Goal: Task Accomplishment & Management: Use online tool/utility

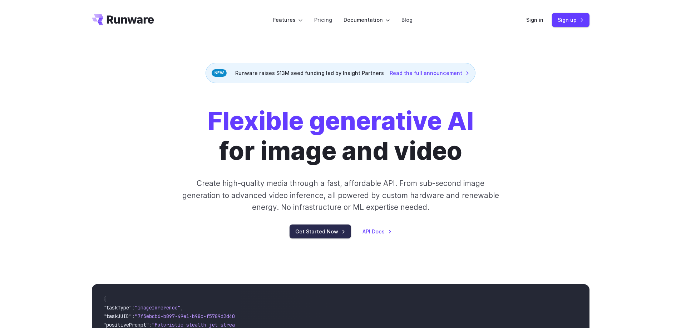
click at [323, 236] on link "Get Started Now" at bounding box center [319, 232] width 61 height 14
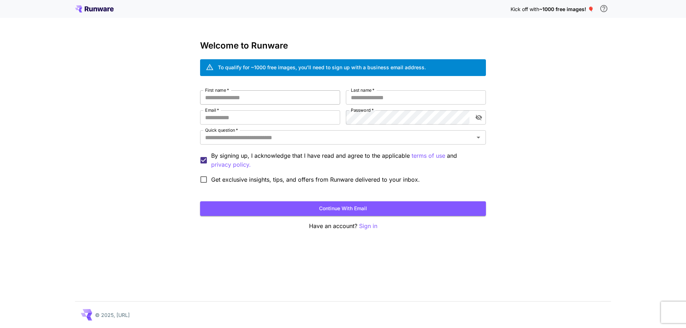
click at [249, 97] on input "First name   *" at bounding box center [270, 97] width 140 height 14
type input "****"
click at [363, 99] on input "Last name   *" at bounding box center [416, 97] width 140 height 14
type input "**********"
click at [231, 116] on input "Email   *" at bounding box center [270, 117] width 140 height 14
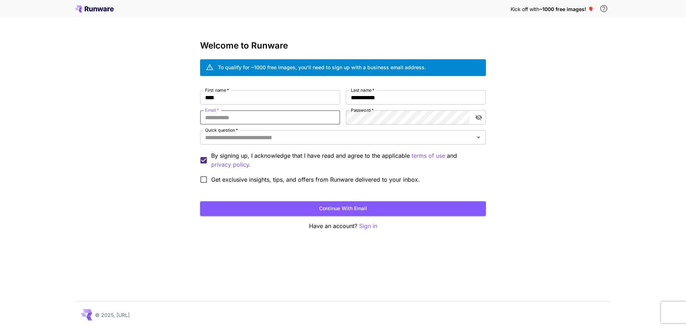
type input "**********"
click at [542, 107] on div "**********" at bounding box center [343, 164] width 686 height 328
click at [237, 139] on input "Quick question   *" at bounding box center [337, 138] width 270 height 10
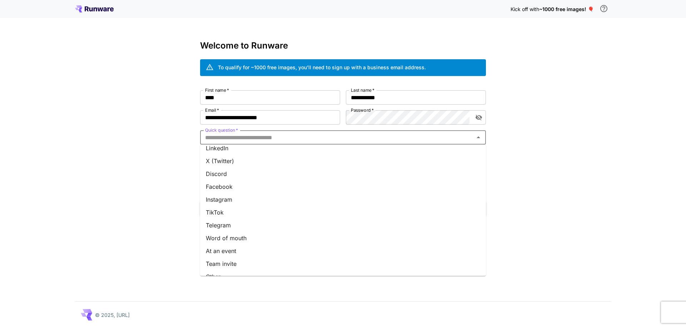
scroll to position [67, 0]
click at [228, 266] on li "Other" at bounding box center [343, 266] width 286 height 13
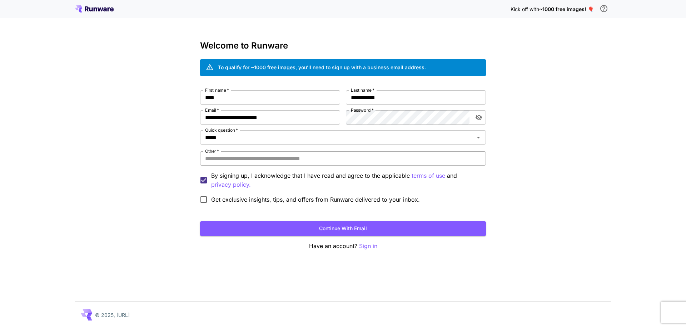
click at [219, 160] on input "Other   *" at bounding box center [343, 158] width 286 height 14
click at [252, 134] on input "*****" at bounding box center [332, 138] width 260 height 10
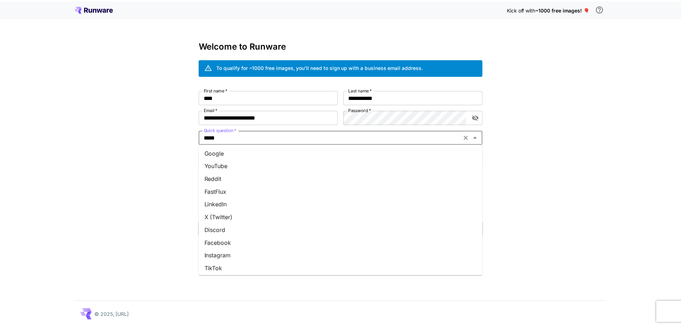
scroll to position [0, 0]
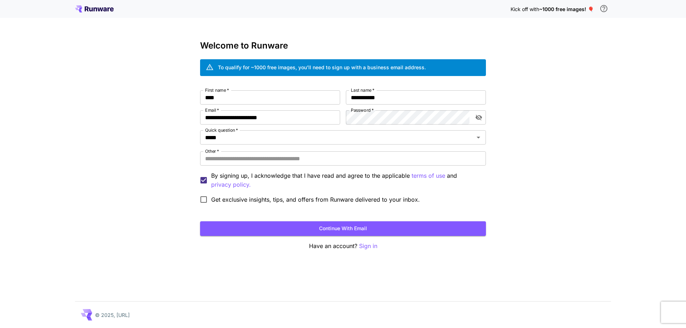
click at [170, 182] on div "**********" at bounding box center [343, 164] width 686 height 328
click at [235, 160] on input "Other   *" at bounding box center [343, 158] width 286 height 14
type input "********"
click at [220, 202] on span "Get exclusive insights, tips, and offers from Runware delivered to your inbox." at bounding box center [315, 199] width 209 height 9
click at [224, 200] on span "Get exclusive insights, tips, and offers from Runware delivered to your inbox." at bounding box center [315, 199] width 209 height 9
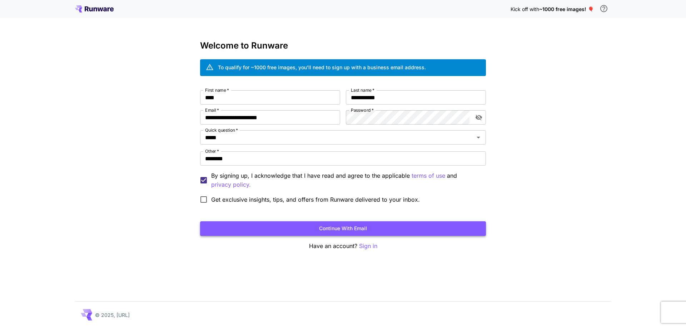
click at [292, 226] on button "Continue with email" at bounding box center [343, 228] width 286 height 15
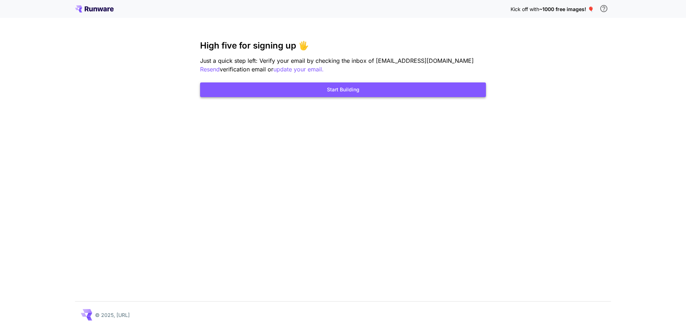
click at [322, 89] on button "Start Building" at bounding box center [343, 90] width 286 height 15
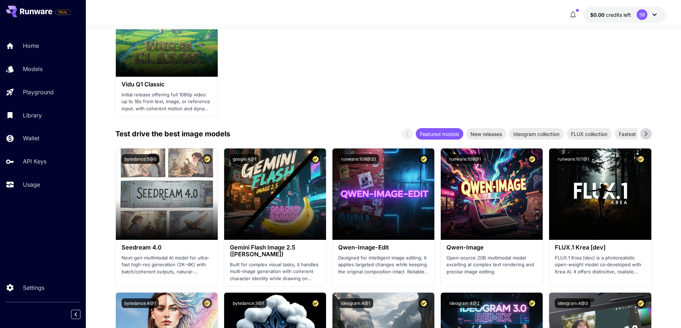
scroll to position [879, 0]
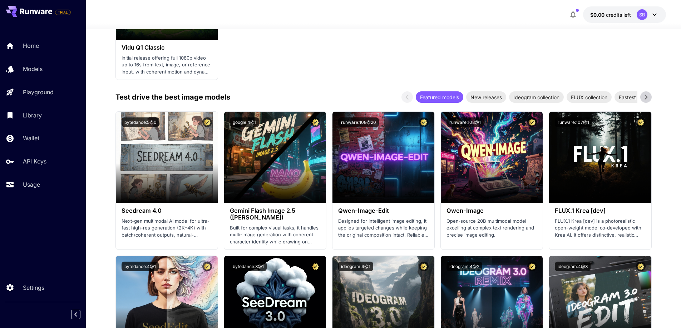
click at [647, 98] on icon at bounding box center [645, 97] width 11 height 11
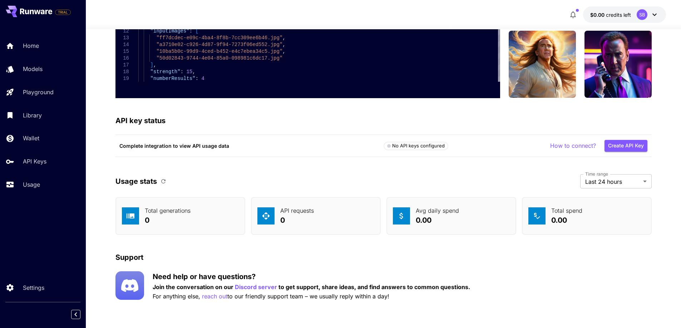
scroll to position [1936, 0]
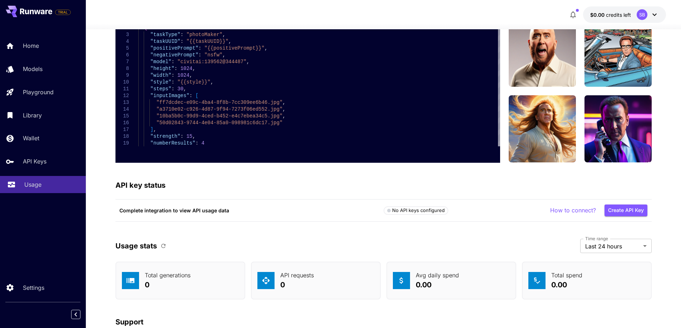
click at [28, 184] on p "Usage" at bounding box center [32, 184] width 17 height 9
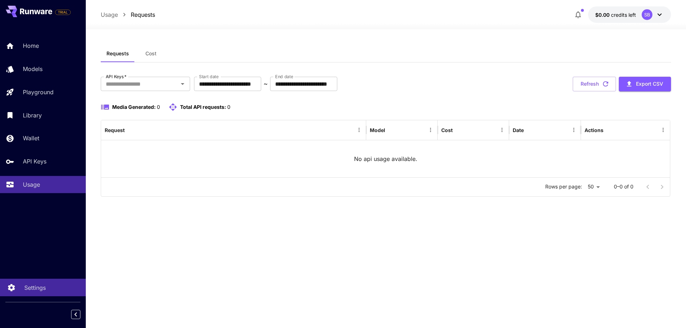
click at [30, 288] on p "Settings" at bounding box center [34, 288] width 21 height 9
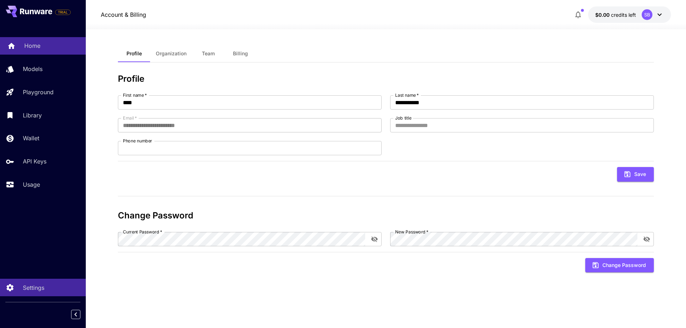
click at [29, 50] on p "Home" at bounding box center [32, 45] width 16 height 9
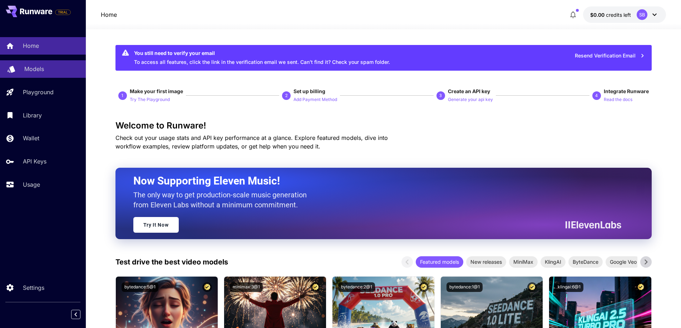
click at [28, 73] on p "Models" at bounding box center [34, 69] width 20 height 9
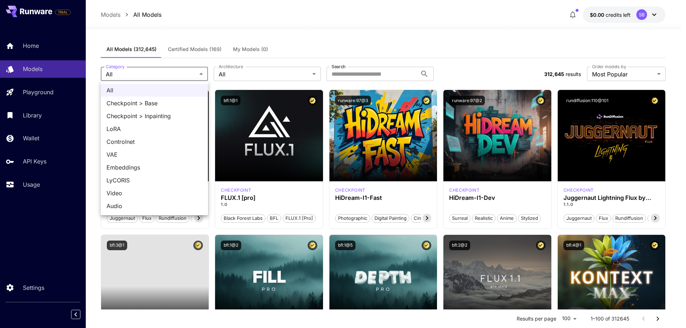
click at [382, 41] on div at bounding box center [343, 164] width 686 height 328
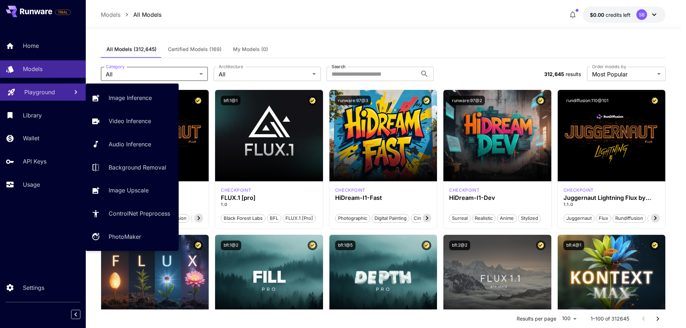
click at [34, 91] on p "Playground" at bounding box center [39, 92] width 31 height 9
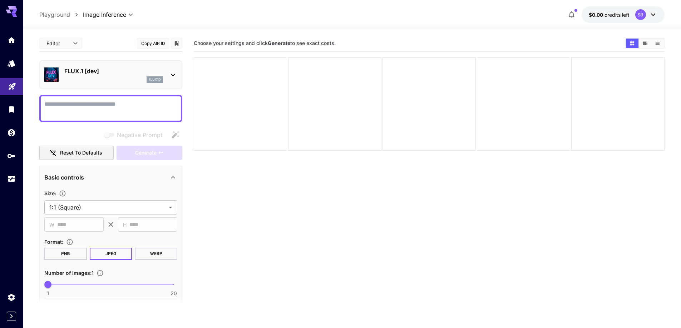
click at [58, 109] on textarea "Negative Prompt" at bounding box center [110, 108] width 133 height 17
click at [11, 8] on icon at bounding box center [11, 10] width 11 height 8
click at [12, 65] on icon "Models" at bounding box center [12, 61] width 9 height 9
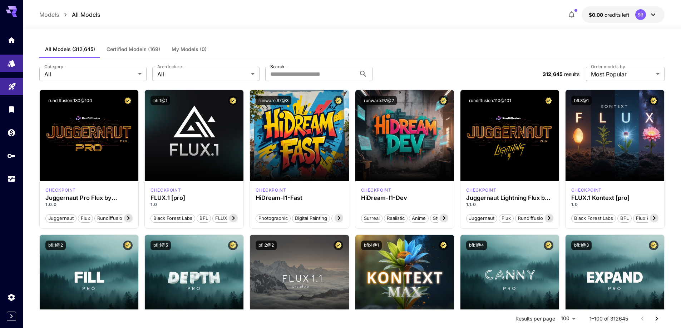
click at [11, 8] on icon at bounding box center [11, 10] width 11 height 8
click at [12, 318] on icon "Expand sidebar" at bounding box center [11, 316] width 9 height 9
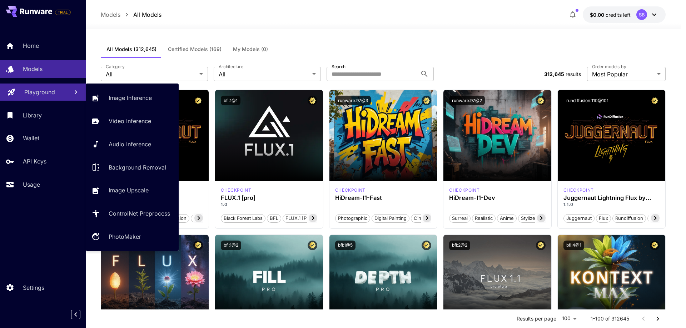
click at [31, 97] on link "Playground" at bounding box center [43, 93] width 86 height 18
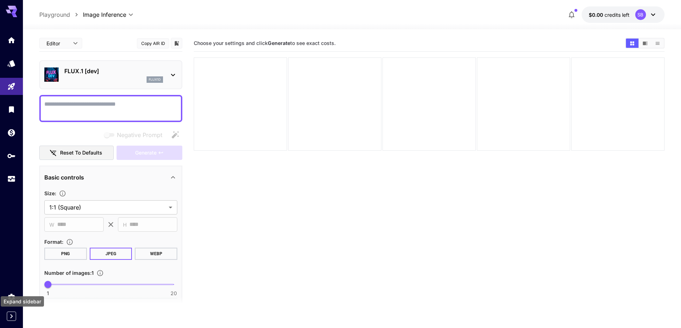
click at [10, 319] on icon "Expand sidebar" at bounding box center [11, 316] width 9 height 9
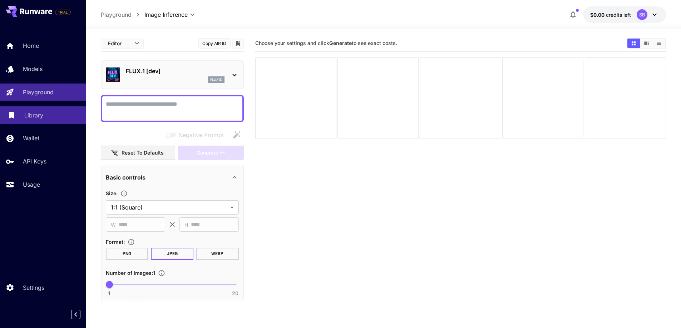
click at [20, 115] on link "Library" at bounding box center [43, 115] width 86 height 18
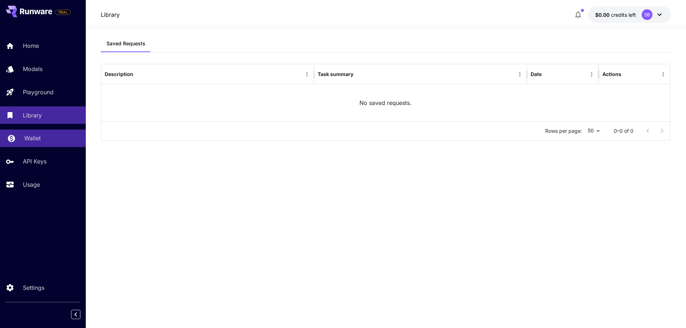
click at [34, 140] on p "Wallet" at bounding box center [32, 138] width 16 height 9
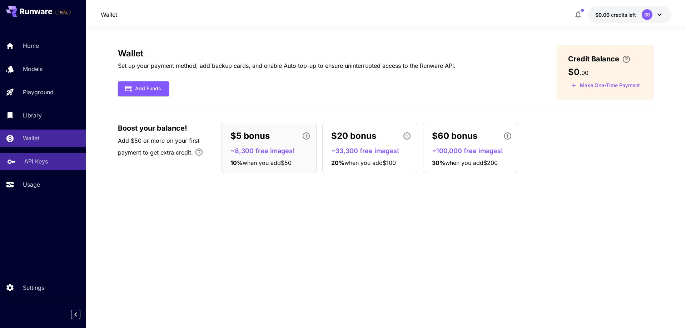
click at [39, 162] on p "API Keys" at bounding box center [36, 161] width 24 height 9
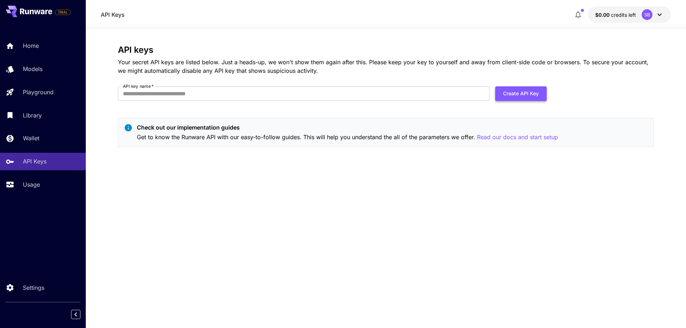
click at [521, 93] on button "Create API Key" at bounding box center [520, 93] width 51 height 15
click at [155, 93] on input "API key name   *" at bounding box center [304, 93] width 372 height 14
type input "**********"
click at [515, 89] on button "Create API Key" at bounding box center [520, 93] width 51 height 15
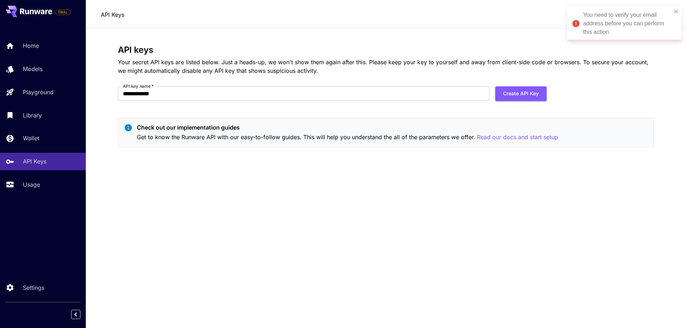
click at [300, 67] on p "Your secret API keys are listed below. Just a heads-up, we won't show them agai…" at bounding box center [386, 66] width 536 height 17
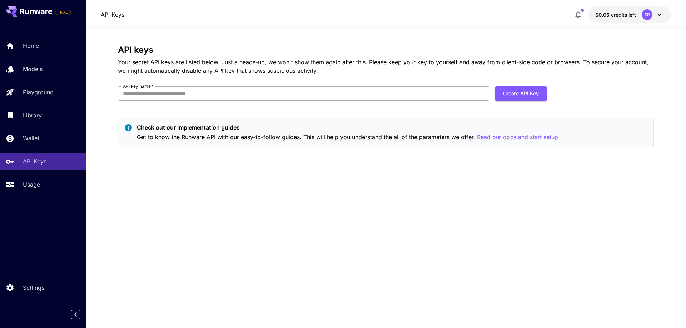
click at [141, 91] on input "API key name   *" at bounding box center [304, 93] width 372 height 14
type input "**********"
click at [518, 91] on button "Create API Key" at bounding box center [520, 93] width 51 height 15
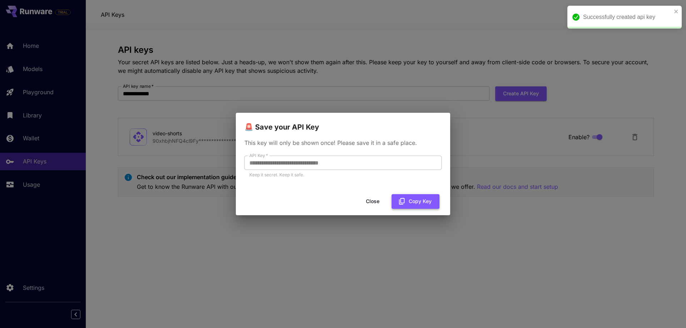
click at [420, 205] on button "Copy Key" at bounding box center [416, 201] width 48 height 15
click at [370, 200] on button "Close" at bounding box center [373, 201] width 32 height 15
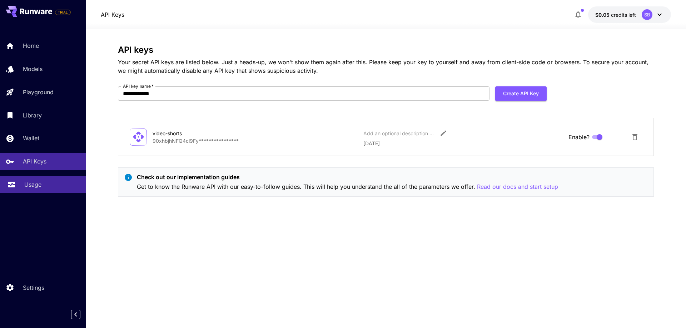
click at [25, 182] on p "Usage" at bounding box center [32, 184] width 17 height 9
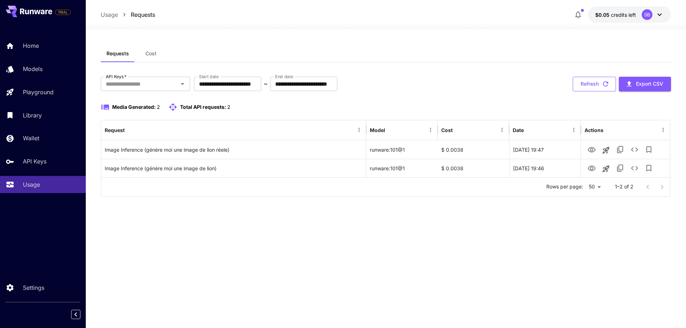
click at [598, 84] on button "Refresh" at bounding box center [594, 84] width 43 height 15
click at [644, 17] on div "SB" at bounding box center [647, 14] width 11 height 11
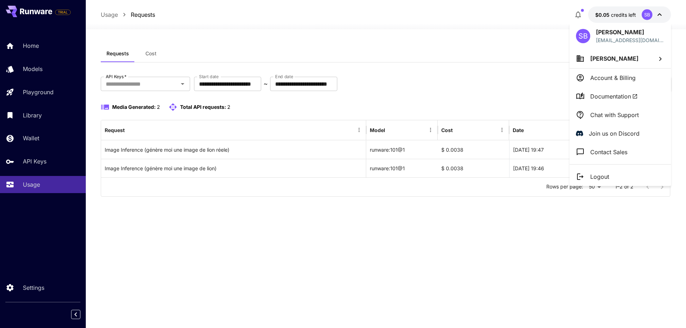
click at [626, 79] on p "Account & Billing" at bounding box center [612, 78] width 45 height 9
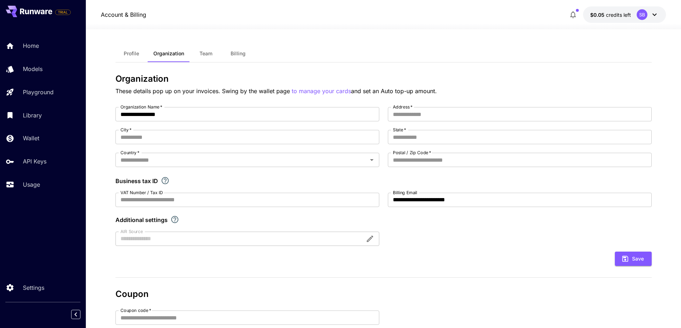
click at [655, 14] on icon at bounding box center [654, 14] width 9 height 9
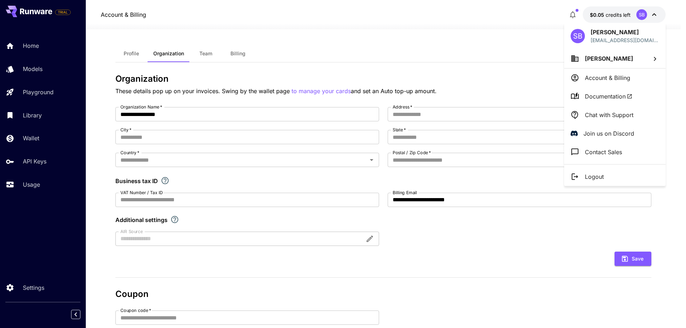
click at [627, 59] on span "Sami Ben Hassine" at bounding box center [609, 58] width 48 height 7
click at [360, 24] on div at bounding box center [343, 164] width 686 height 328
click at [490, 62] on div at bounding box center [343, 164] width 686 height 328
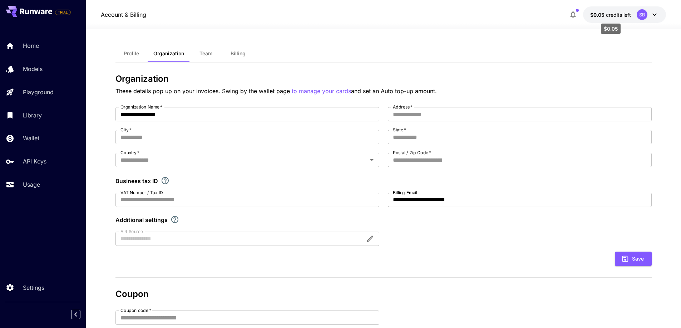
click at [612, 15] on span "credits left" at bounding box center [617, 15] width 25 height 6
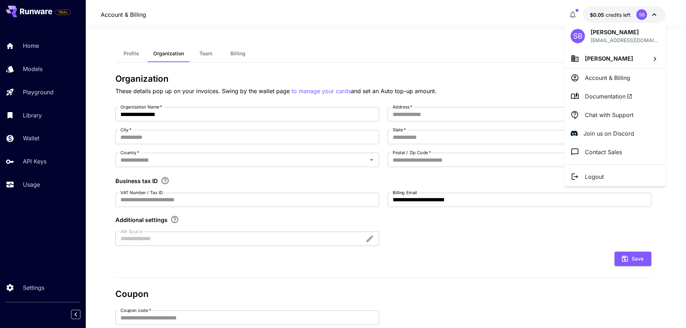
click at [466, 61] on div at bounding box center [343, 164] width 686 height 328
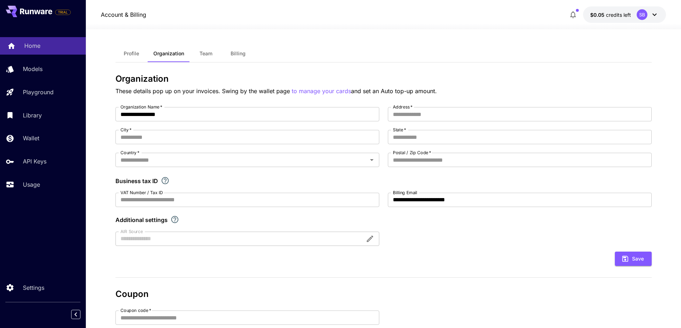
click at [23, 52] on link "Home" at bounding box center [43, 46] width 86 height 18
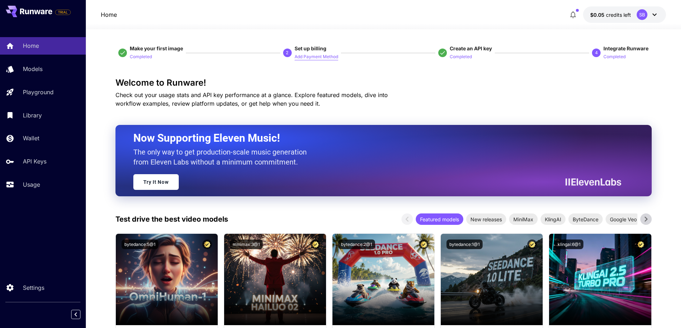
click at [314, 55] on p "Add Payment Method" at bounding box center [316, 57] width 44 height 7
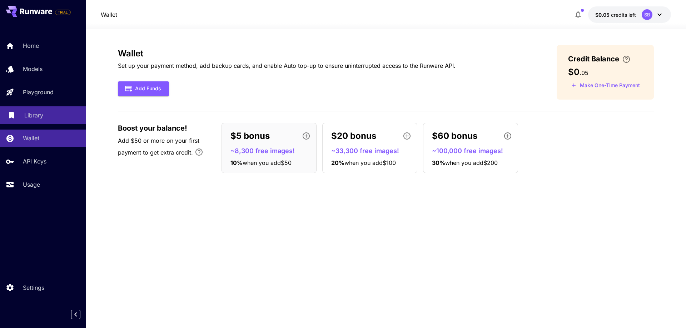
click at [26, 113] on p "Library" at bounding box center [33, 115] width 19 height 9
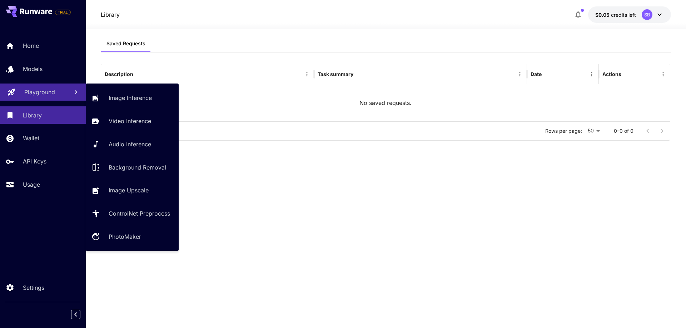
click at [27, 89] on p "Playground" at bounding box center [39, 92] width 31 height 9
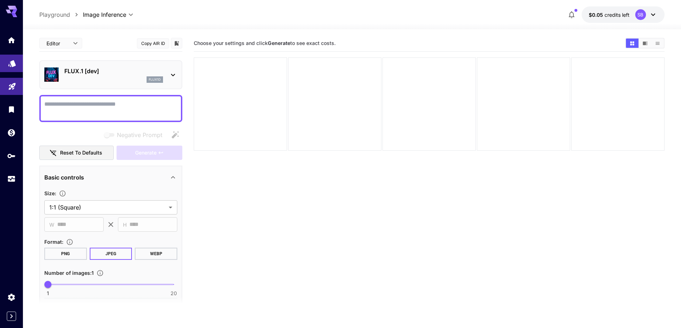
click at [9, 64] on icon "Models" at bounding box center [12, 61] width 9 height 9
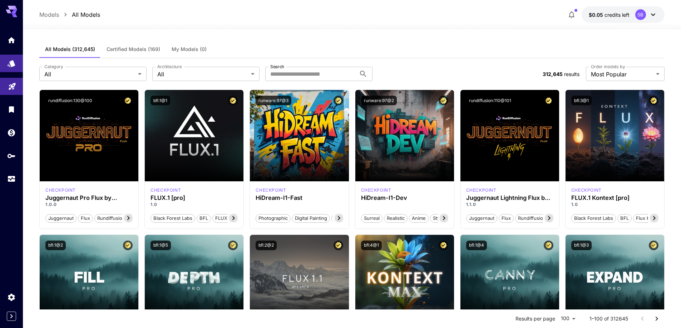
click at [144, 50] on span "Certified Models (169)" at bounding box center [133, 49] width 54 height 6
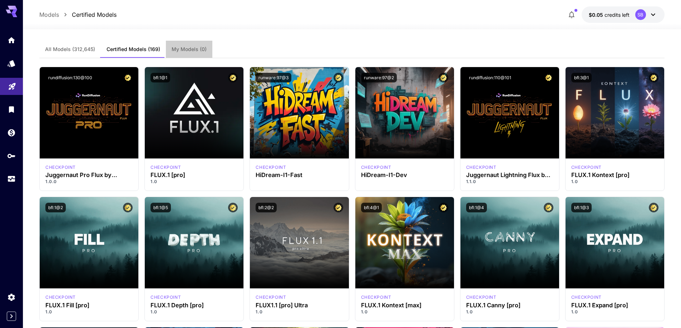
click at [193, 47] on span "My Models (0)" at bounding box center [188, 49] width 35 height 6
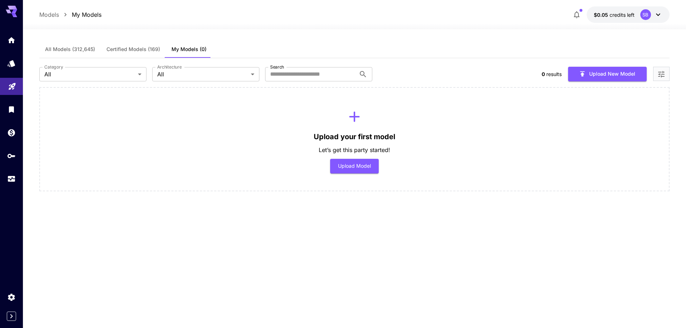
click at [133, 49] on span "Certified Models (169)" at bounding box center [133, 49] width 54 height 6
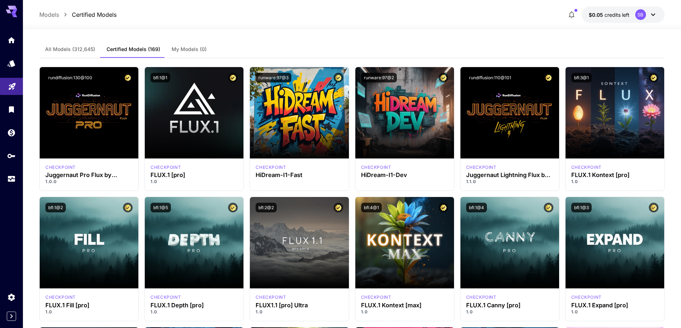
click at [67, 50] on span "All Models (312,645)" at bounding box center [70, 49] width 50 height 6
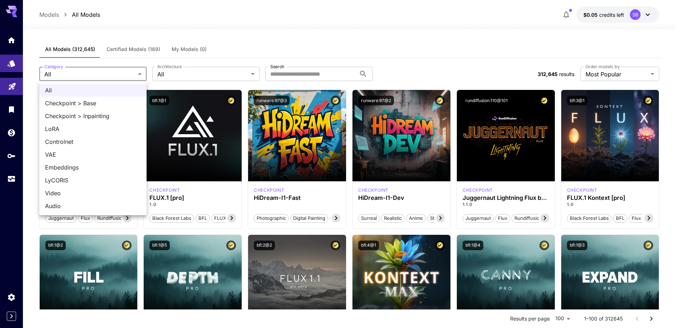
click at [214, 70] on div at bounding box center [343, 164] width 686 height 328
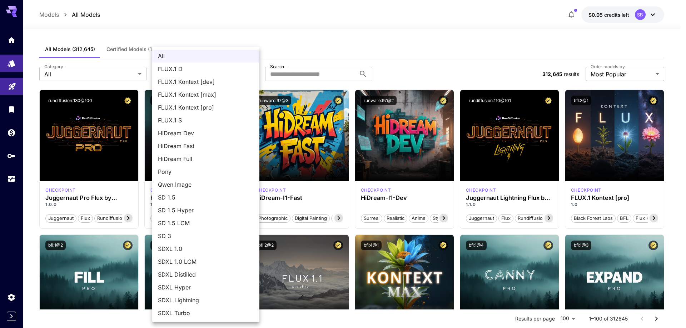
click at [343, 38] on div at bounding box center [343, 164] width 686 height 328
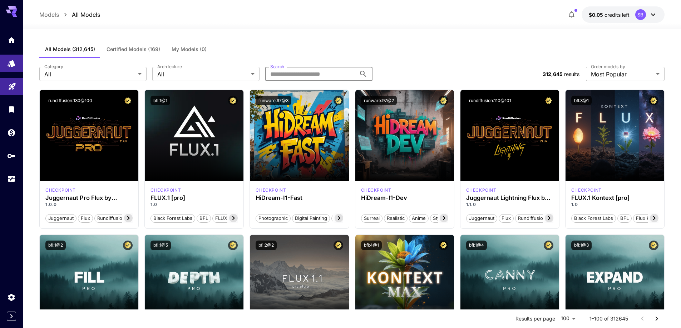
click at [315, 78] on input "Search" at bounding box center [310, 74] width 91 height 14
click at [323, 49] on div "All Models (312,645) Certified Models (169) My Models (0)" at bounding box center [351, 50] width 625 height 18
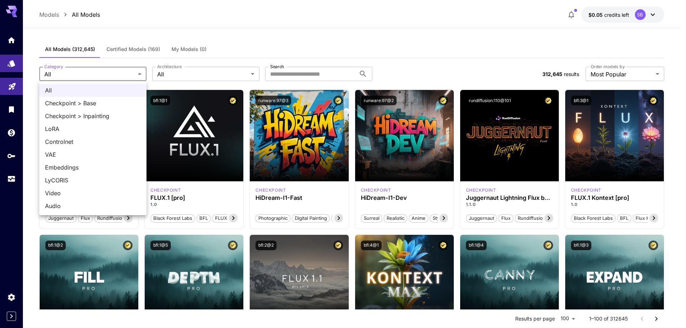
click at [207, 72] on div at bounding box center [343, 164] width 686 height 328
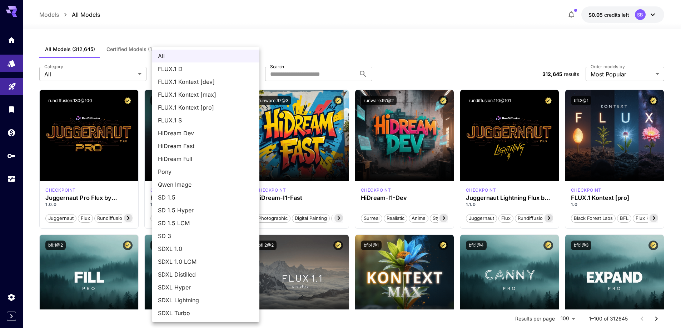
click at [319, 43] on div at bounding box center [343, 164] width 686 height 328
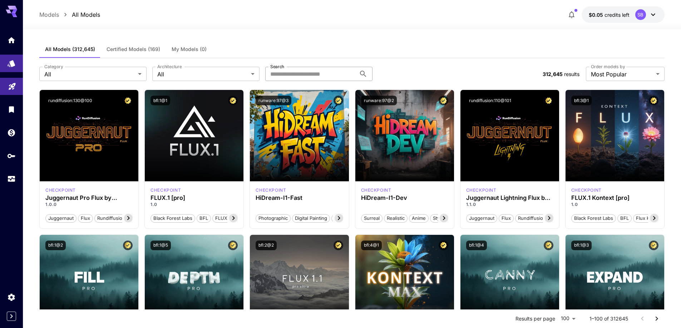
click at [274, 71] on input "Search" at bounding box center [310, 74] width 91 height 14
click at [412, 46] on div "All Models (312,645) Certified Models (169) My Models (0)" at bounding box center [351, 50] width 625 height 18
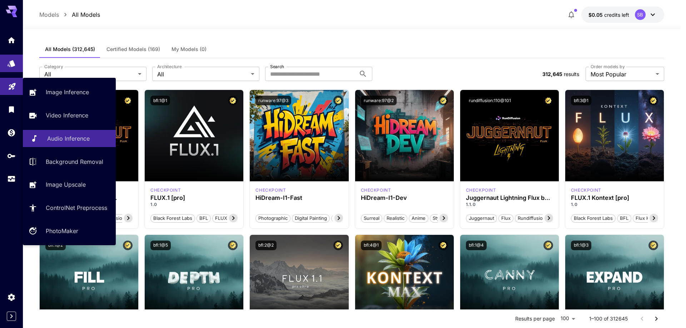
click at [62, 138] on p "Audio Inference" at bounding box center [68, 138] width 43 height 9
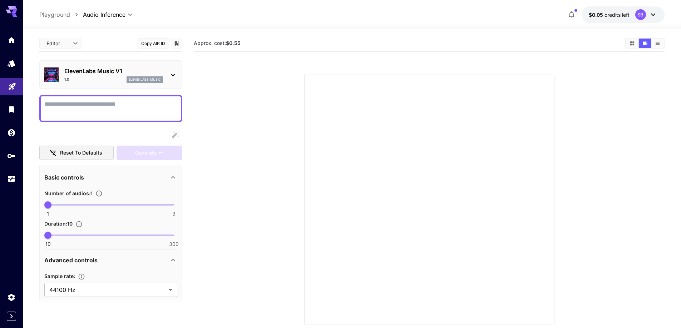
click at [70, 103] on textarea "Display cost in response" at bounding box center [110, 108] width 133 height 17
click at [9, 65] on icon "Models" at bounding box center [12, 61] width 9 height 9
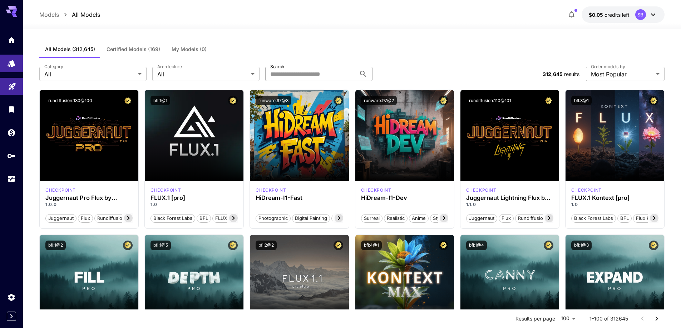
click at [334, 75] on input "Search" at bounding box center [310, 74] width 91 height 14
paste input "**********"
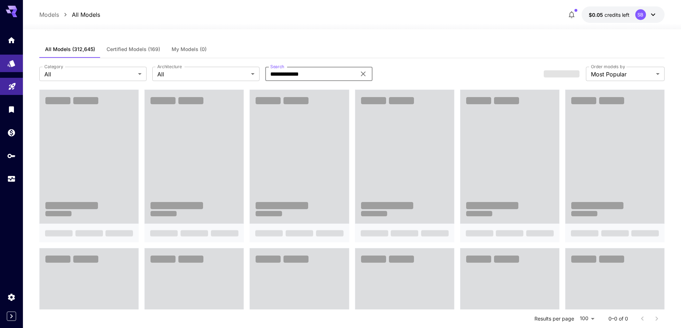
type input "**********"
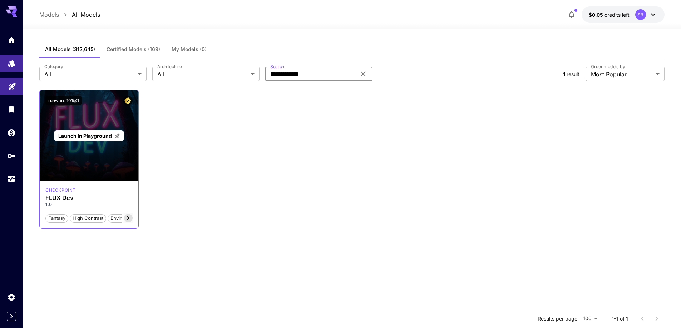
click at [77, 165] on div "Launch in Playground" at bounding box center [89, 135] width 99 height 91
click at [84, 111] on div "Launch in Playground" at bounding box center [89, 135] width 99 height 91
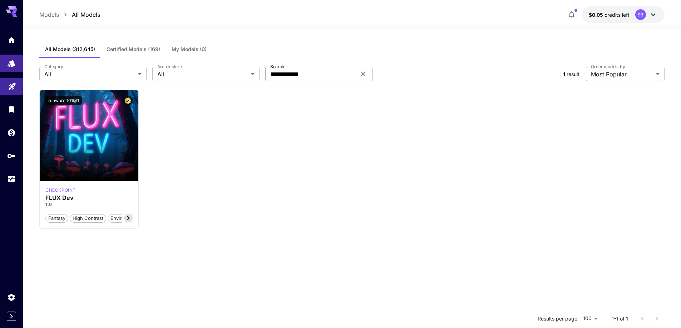
click at [360, 74] on icon at bounding box center [363, 74] width 9 height 9
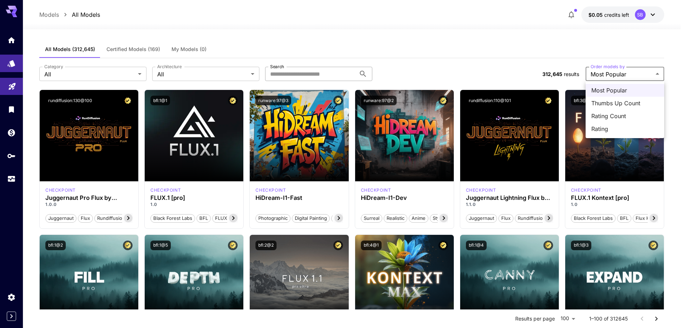
click at [445, 59] on div at bounding box center [343, 164] width 686 height 328
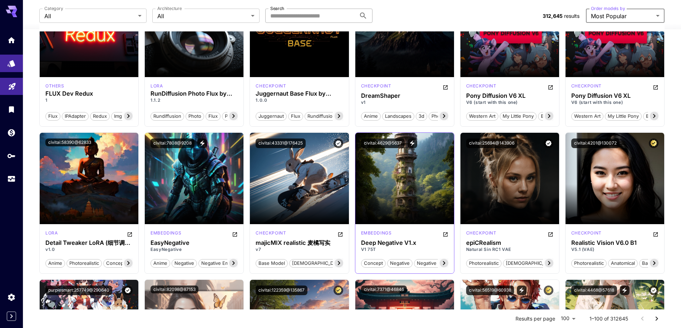
scroll to position [572, 0]
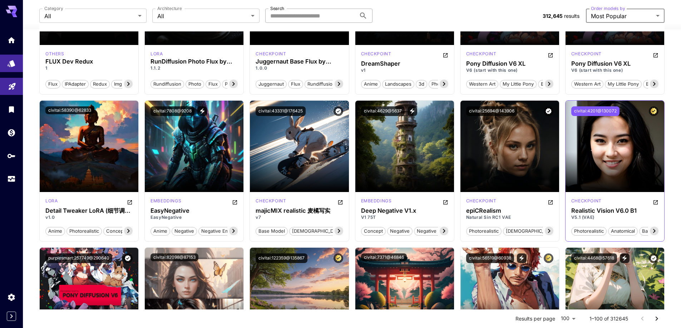
click at [590, 111] on button "civitai:4201@130072" at bounding box center [595, 111] width 48 height 10
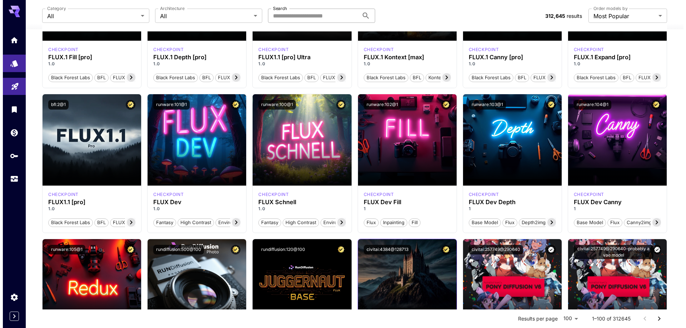
scroll to position [0, 0]
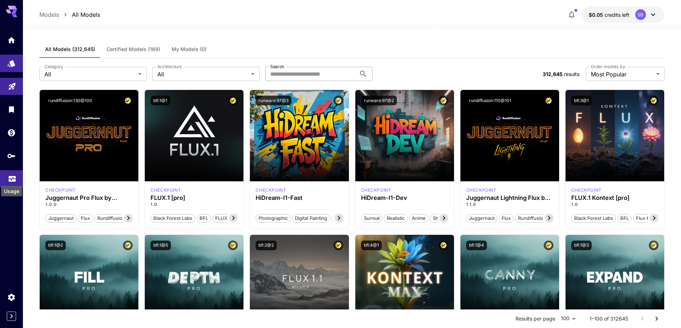
click at [11, 177] on icon "Usage" at bounding box center [12, 177] width 9 height 9
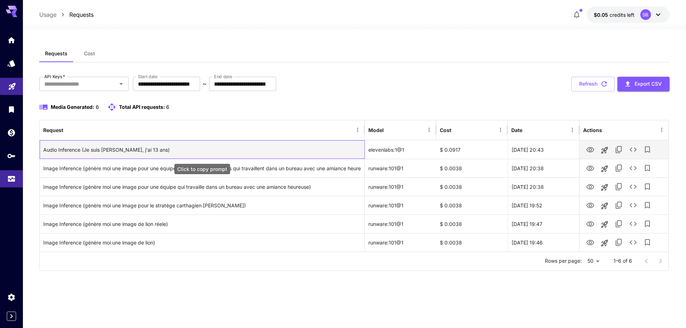
click at [96, 150] on div "Audio Inference (Je suis sami ben hassine, j'ai 13 ans)" at bounding box center [201, 150] width 317 height 18
click at [590, 150] on icon "View" at bounding box center [590, 150] width 9 height 9
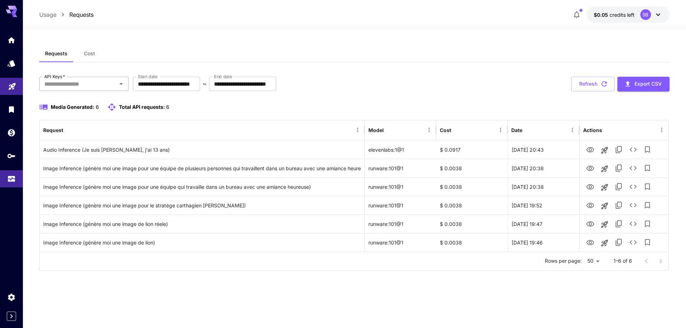
click at [69, 86] on input "API Keys   *" at bounding box center [77, 84] width 73 height 10
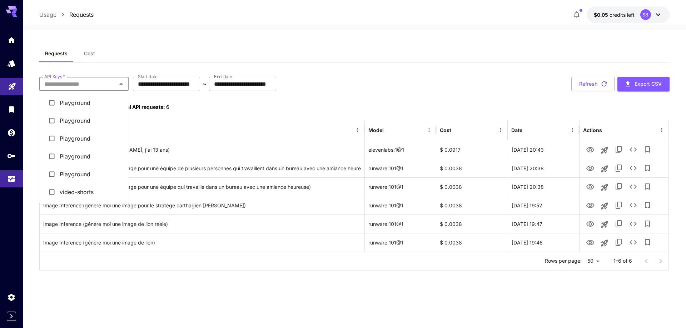
click at [459, 64] on div "**********" at bounding box center [354, 161] width 630 height 232
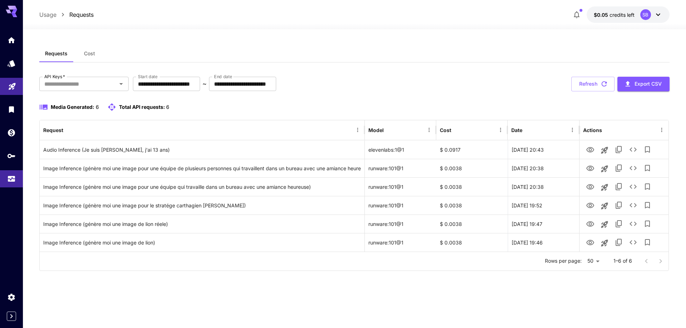
click at [458, 54] on div "Requests Cost" at bounding box center [354, 54] width 630 height 18
